Goal: Information Seeking & Learning: Learn about a topic

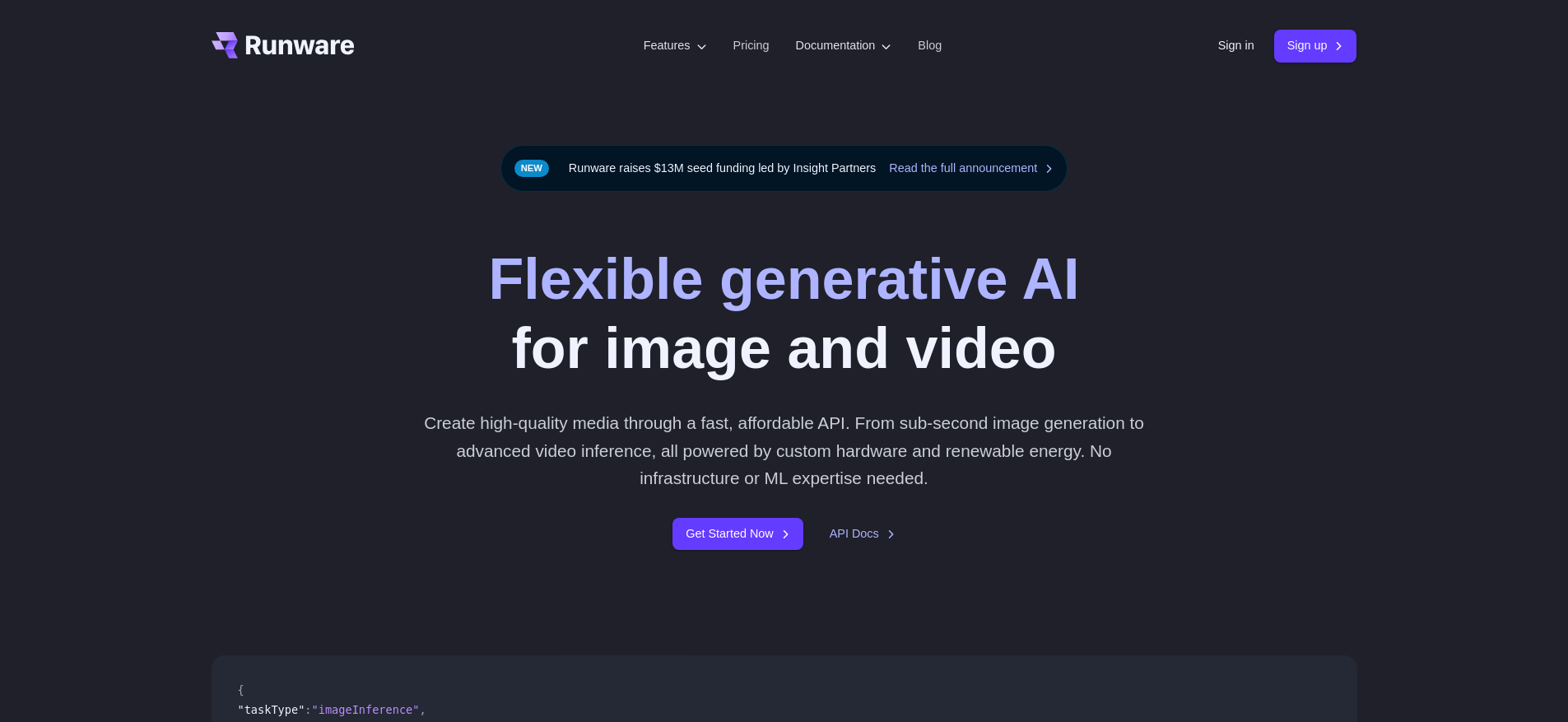
drag, startPoint x: 0, startPoint y: 0, endPoint x: 276, endPoint y: 284, distance: 396.0
click at [276, 284] on div "Flexible generative AI for image and video Create high-quality media through a …" at bounding box center [784, 397] width 1146 height 305
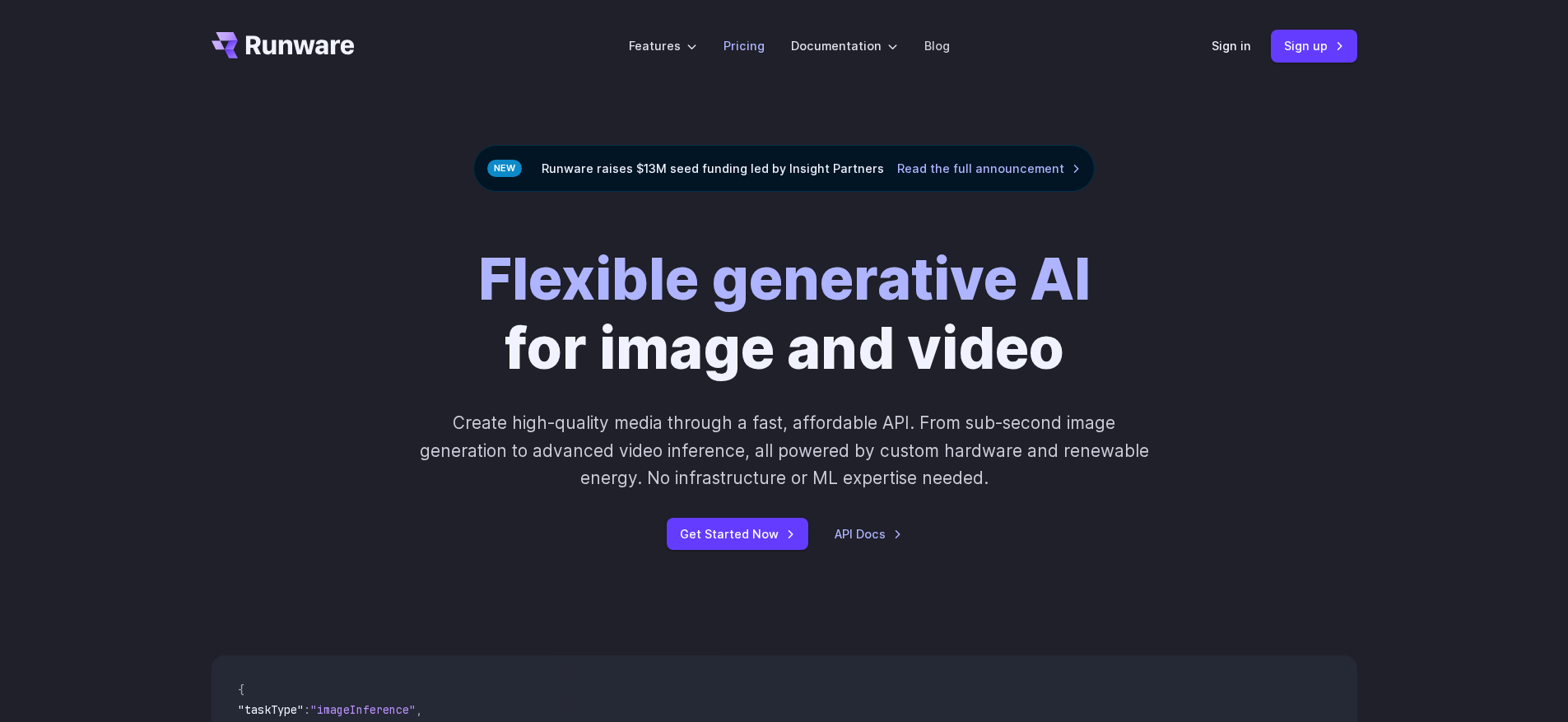
click at [733, 48] on link "Pricing" at bounding box center [744, 45] width 41 height 19
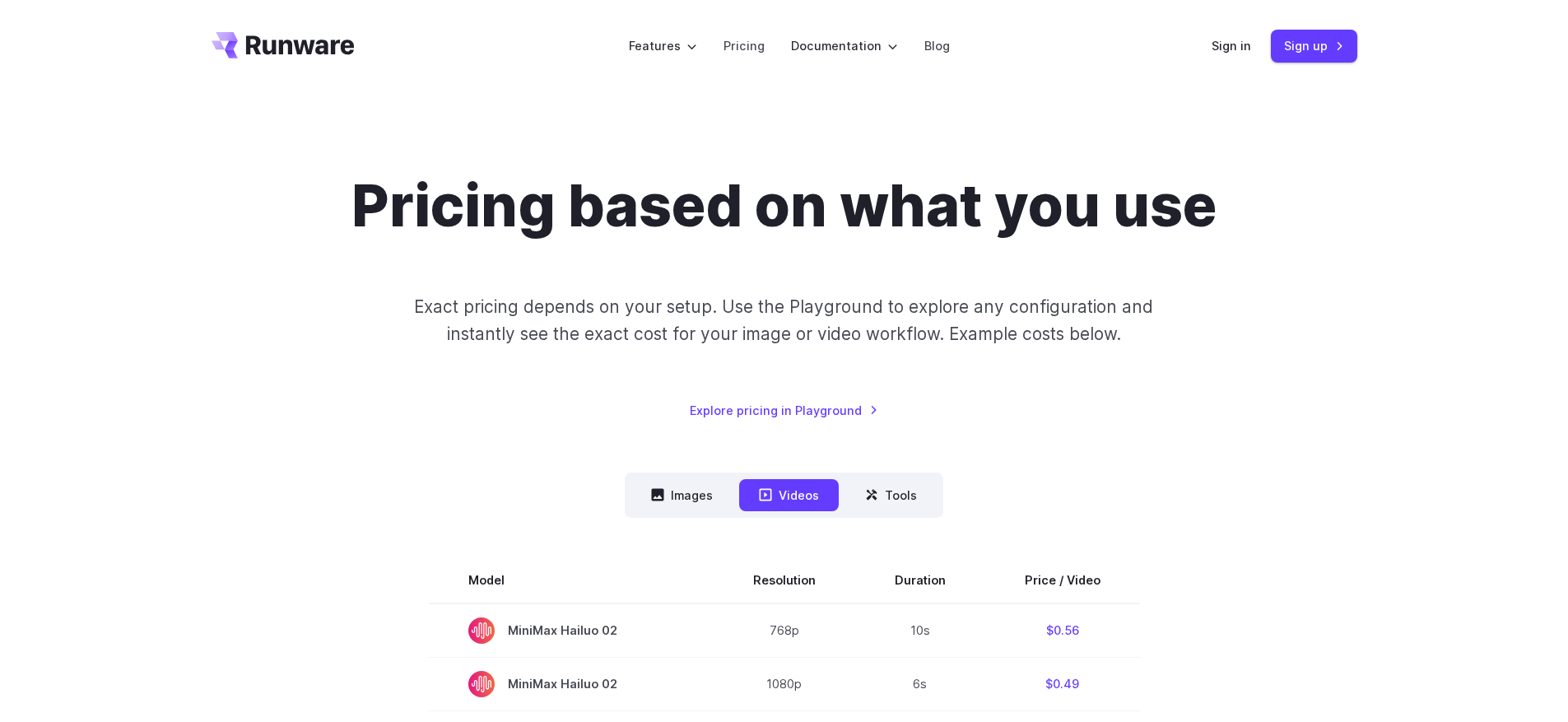
scroll to position [412, 0]
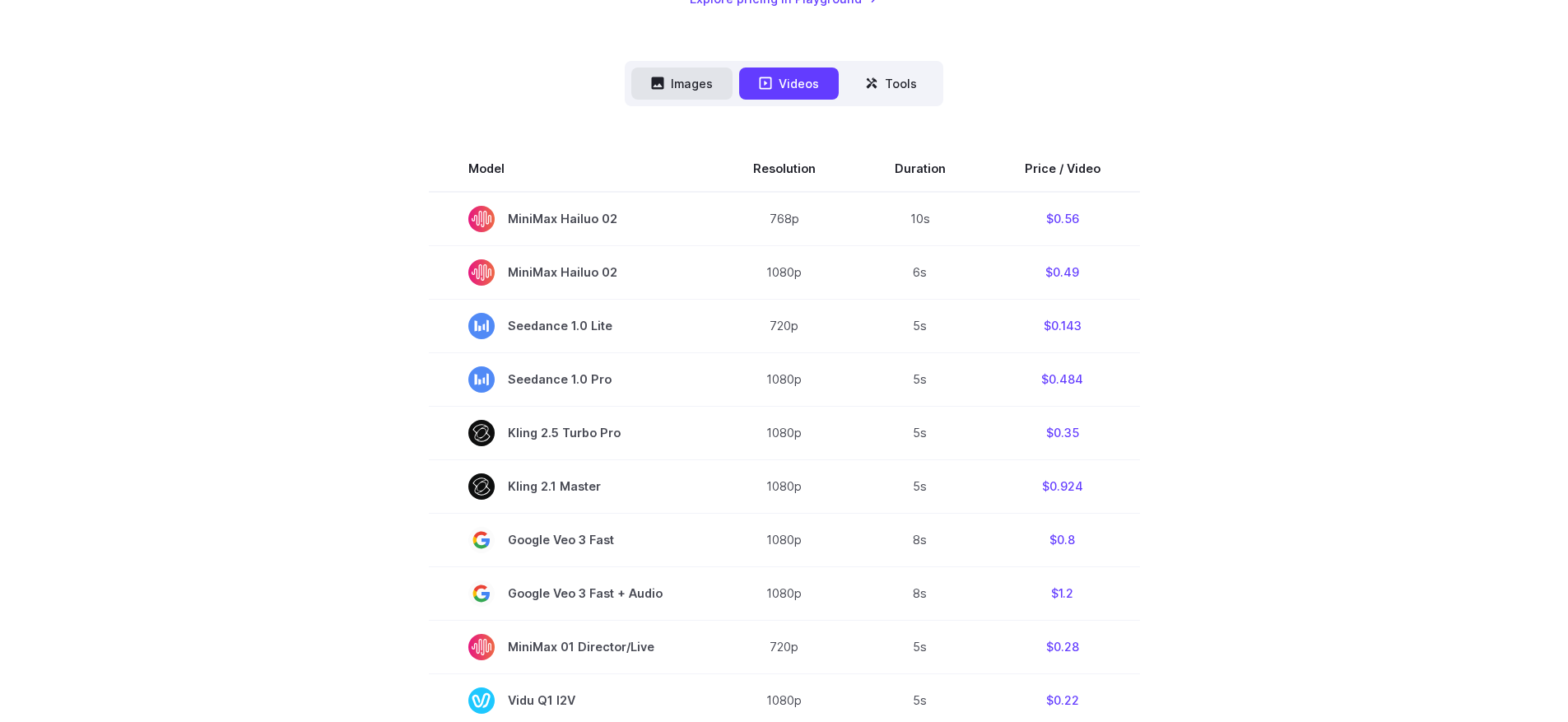
click at [708, 75] on button "Images" at bounding box center [682, 84] width 101 height 32
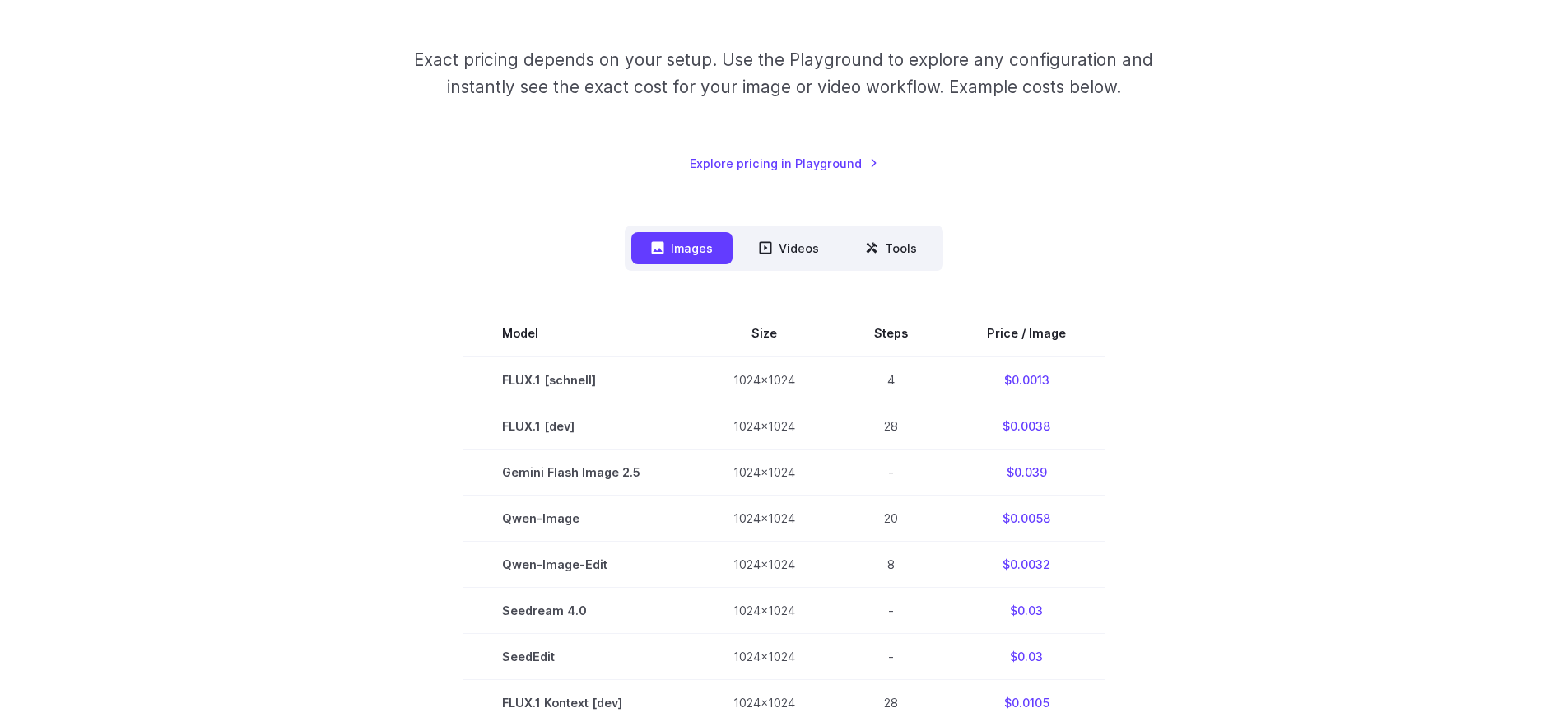
scroll to position [0, 0]
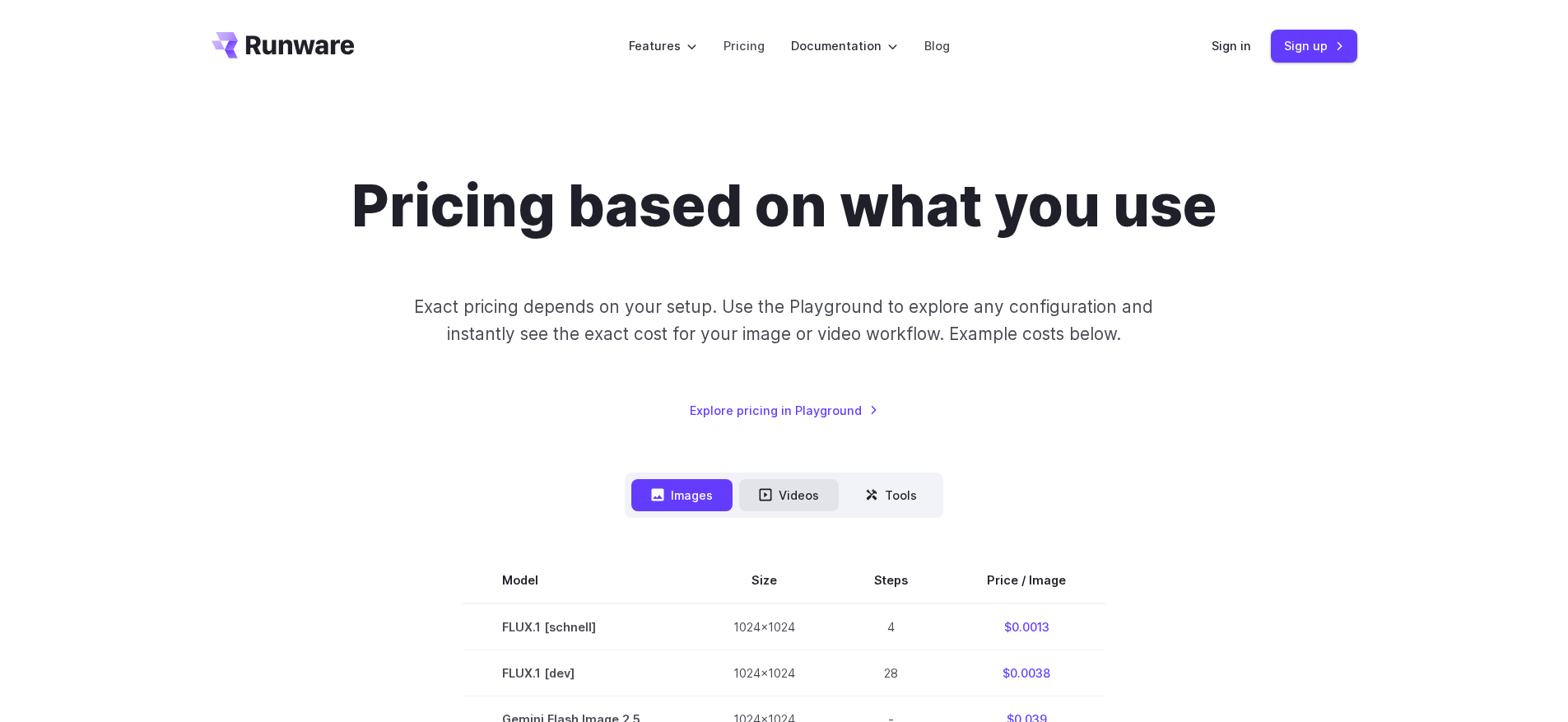
click at [794, 489] on button "Videos" at bounding box center [789, 496] width 100 height 32
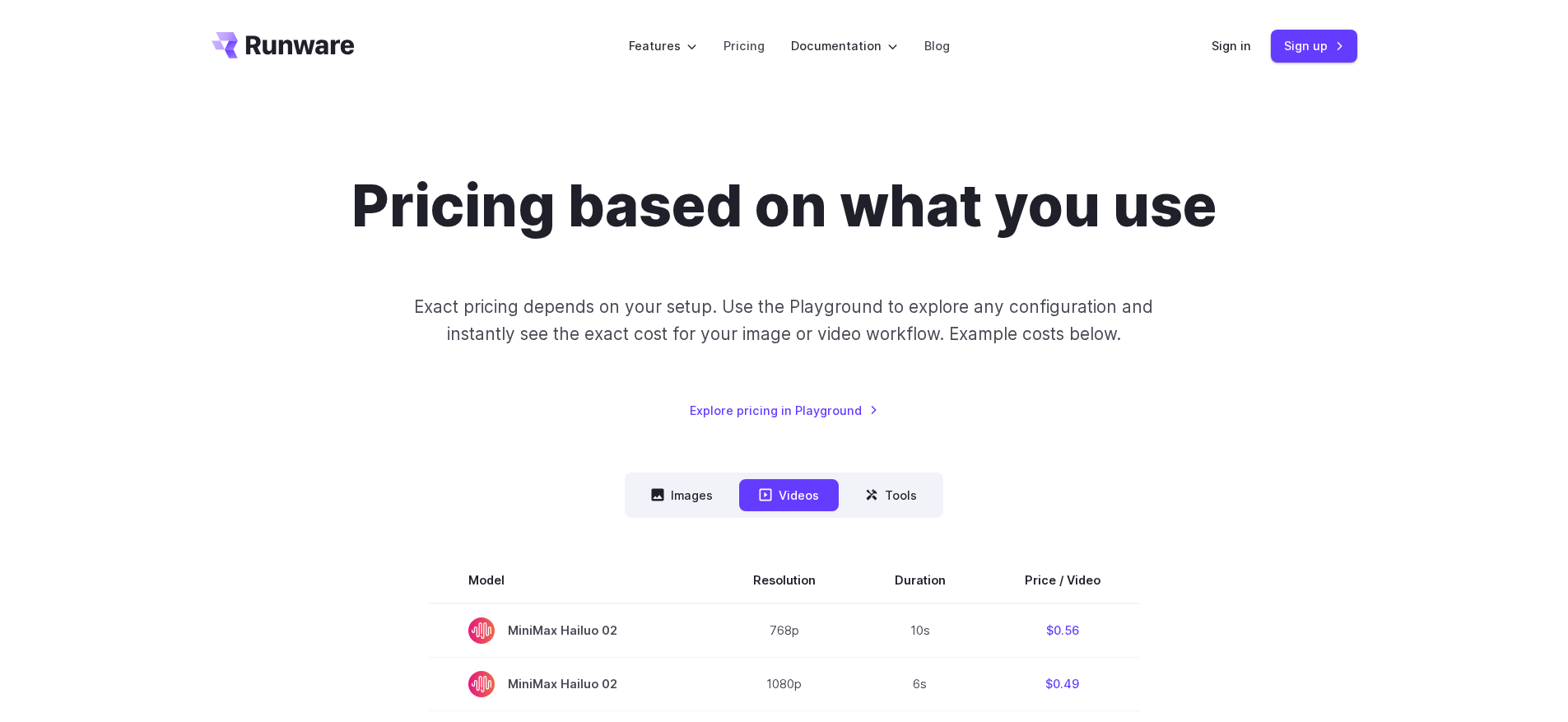
scroll to position [330, 0]
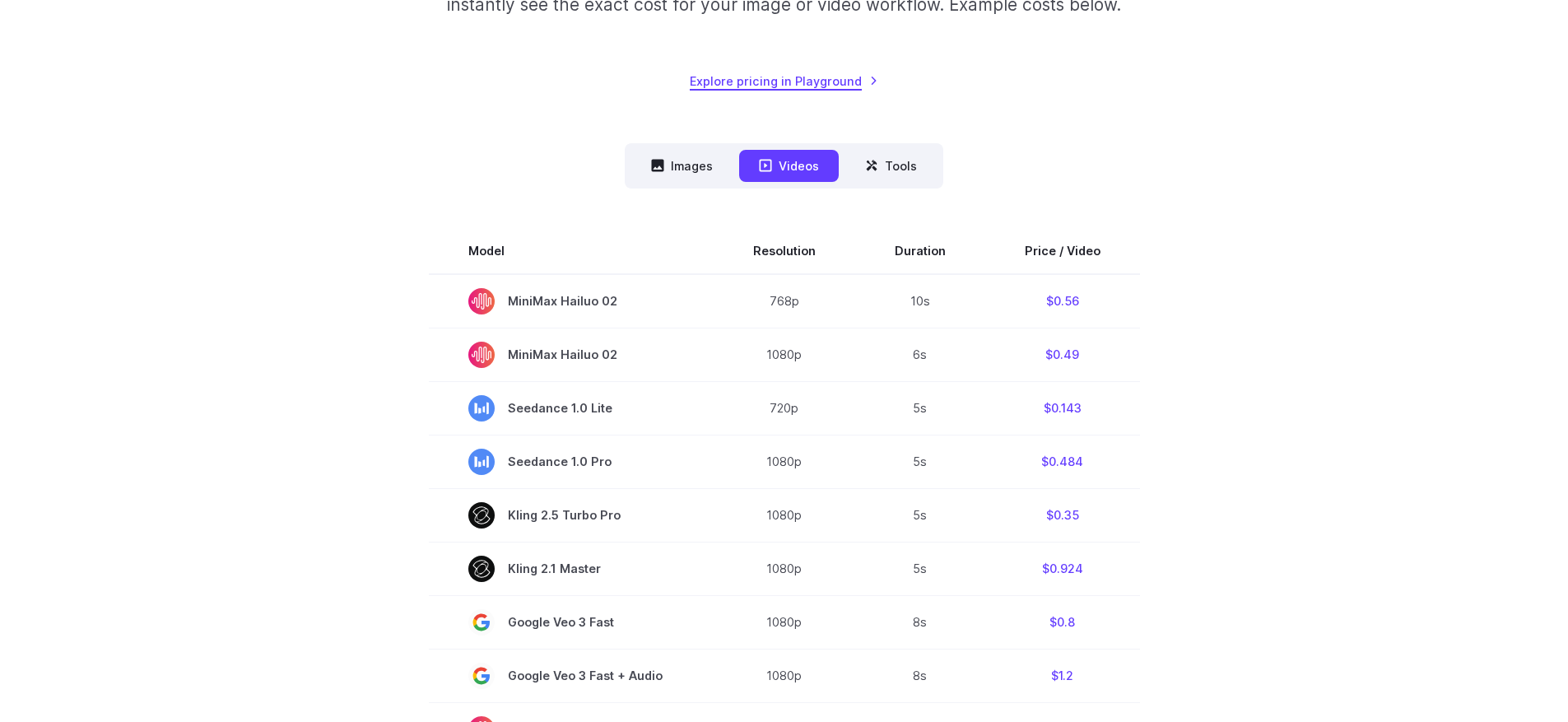
click at [772, 84] on link "Explore pricing in Playground" at bounding box center [784, 81] width 188 height 19
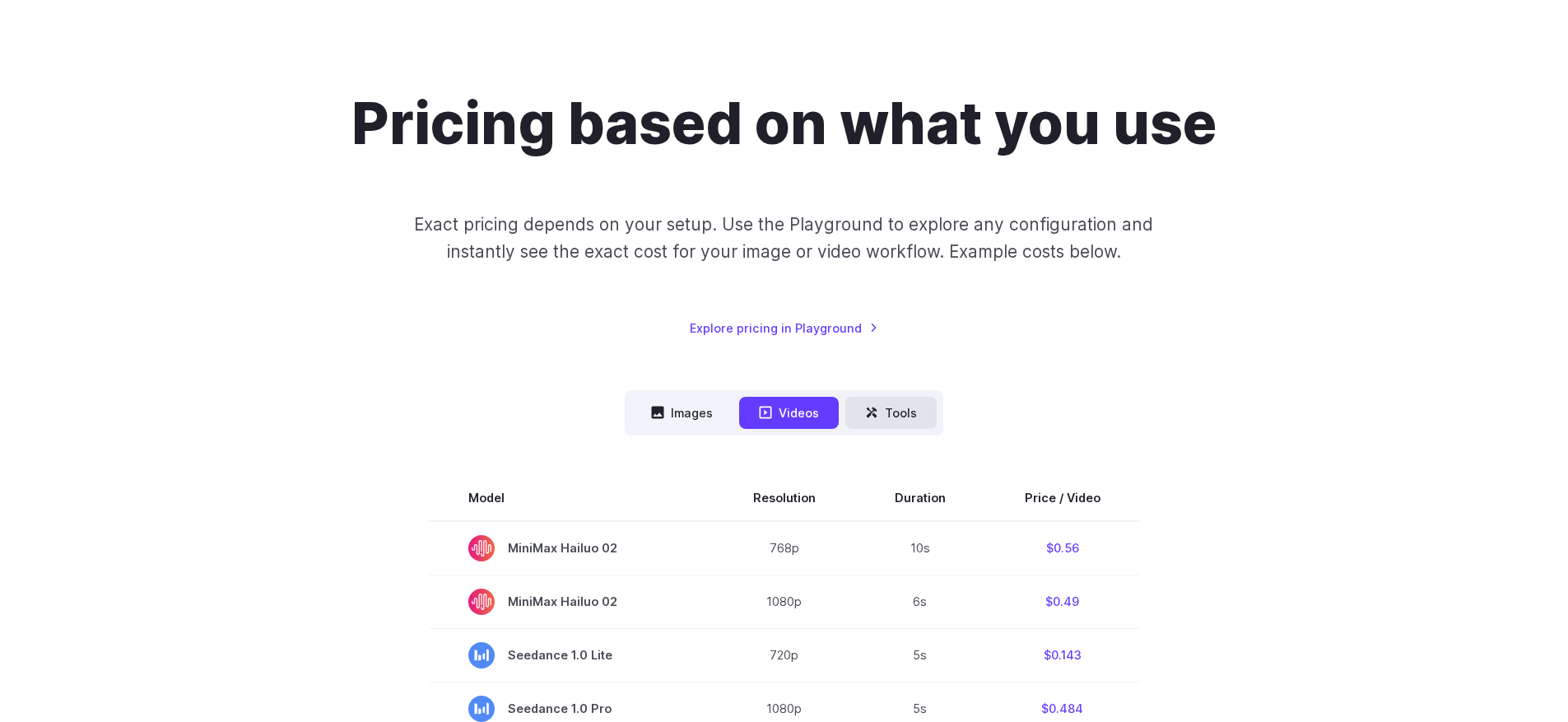
click at [907, 416] on button "Tools" at bounding box center [891, 413] width 92 height 32
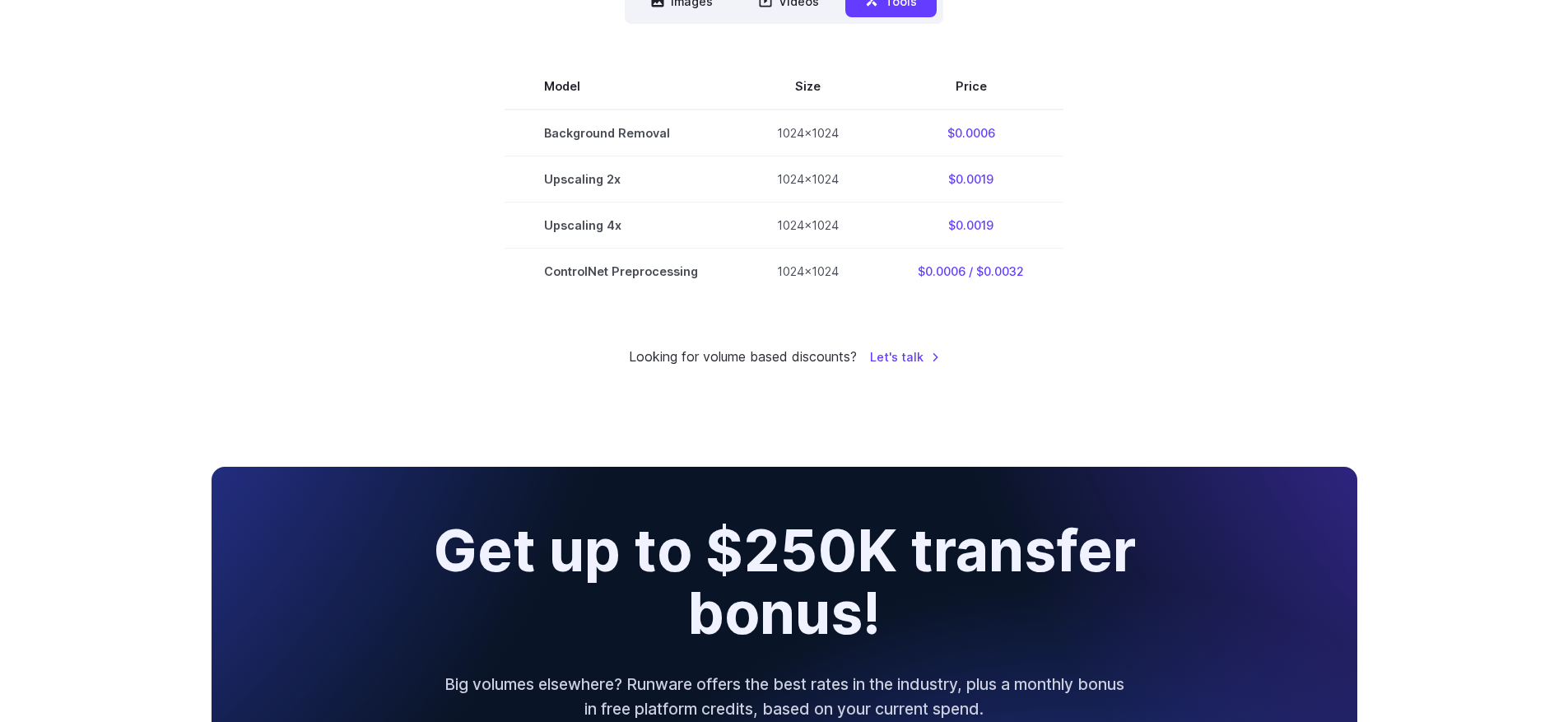
scroll to position [164, 0]
